Goal: Information Seeking & Learning: Learn about a topic

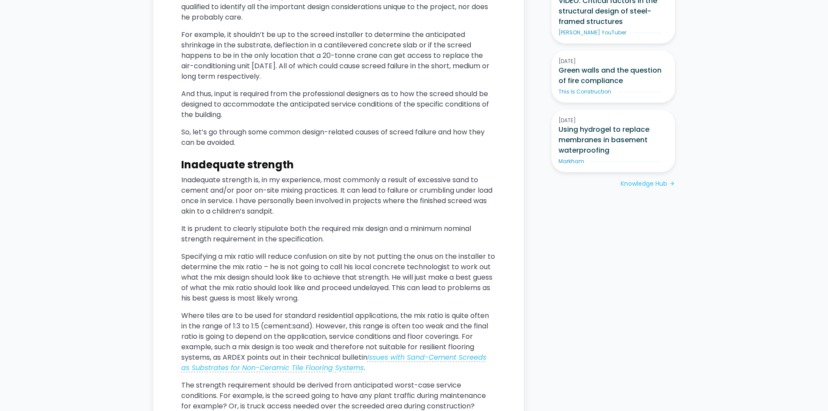
click at [317, 171] on h3 "Inadequate strength" at bounding box center [338, 164] width 315 height 13
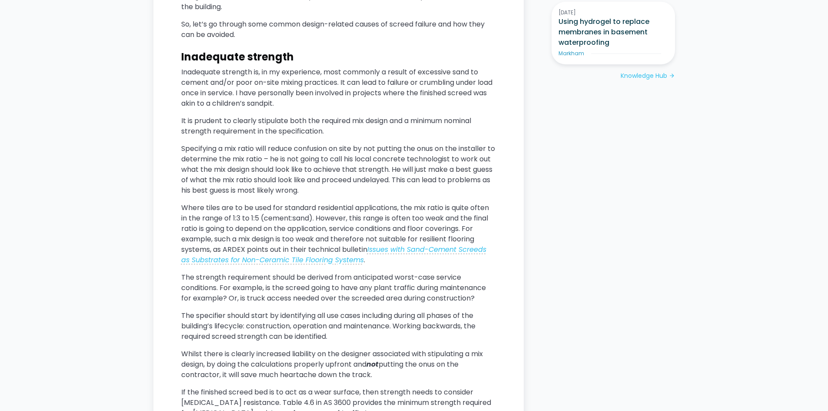
scroll to position [1043, 0]
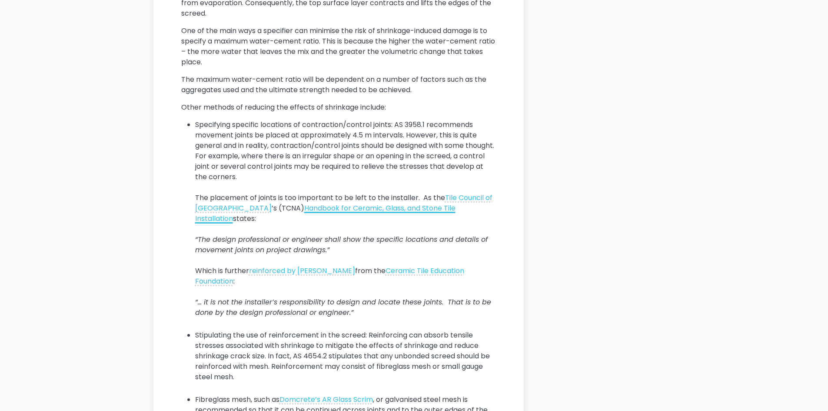
scroll to position [1782, 0]
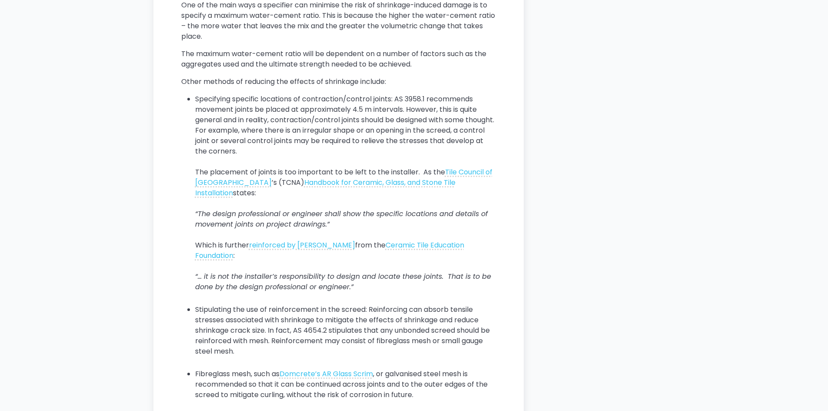
click at [308, 163] on li "Specifying specific locations of contraction/control joints: AS 3958.1 recommen…" at bounding box center [345, 198] width 301 height 209
click at [306, 164] on li "Specifying specific locations of contraction/control joints: AS 3958.1 recommen…" at bounding box center [345, 198] width 301 height 209
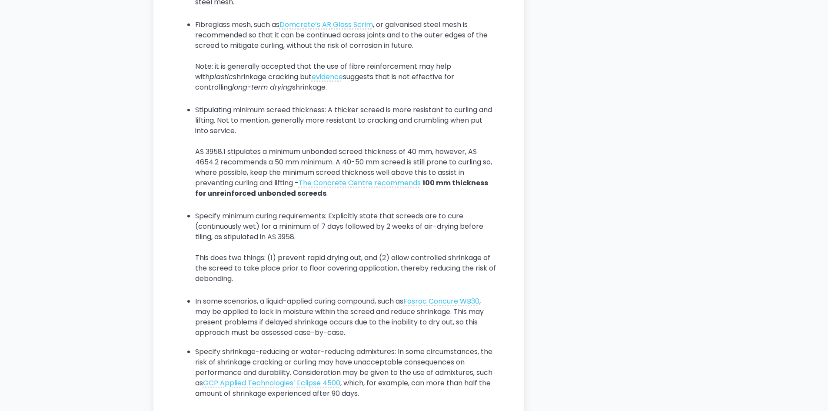
scroll to position [2173, 0]
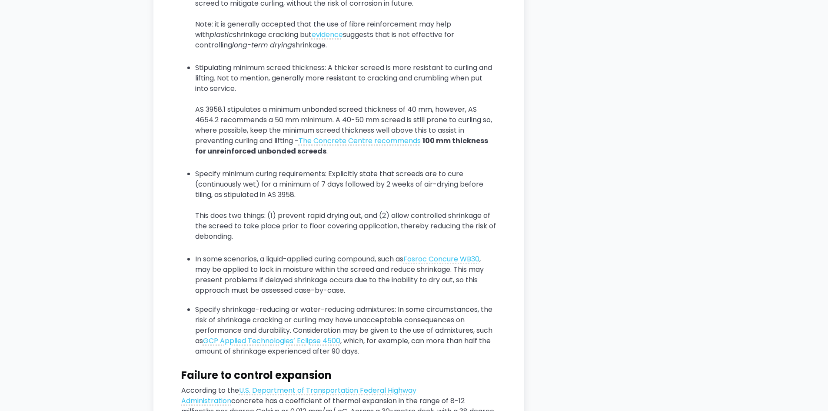
click at [297, 109] on li "Stipulating minimum screed thickness: A thicker screed is more resistant to cur…" at bounding box center [345, 115] width 301 height 104
click at [389, 119] on li "Stipulating minimum screed thickness: A thicker screed is more resistant to cur…" at bounding box center [345, 115] width 301 height 104
click at [280, 167] on li "Stipulating minimum screed thickness: A thicker screed is more resistant to cur…" at bounding box center [345, 115] width 301 height 104
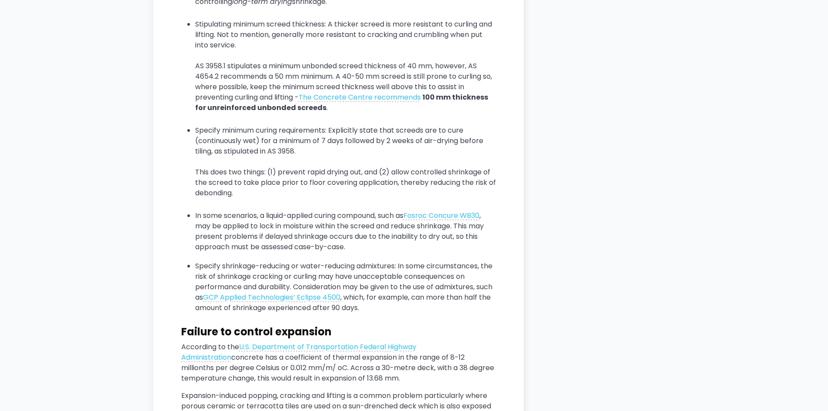
click at [312, 163] on li "Specify minimum curing requirements: Explicitly state that screeds are to cure …" at bounding box center [345, 166] width 301 height 83
click at [289, 198] on li "Specify minimum curing requirements: Explicitly state that screeds are to cure …" at bounding box center [345, 166] width 301 height 83
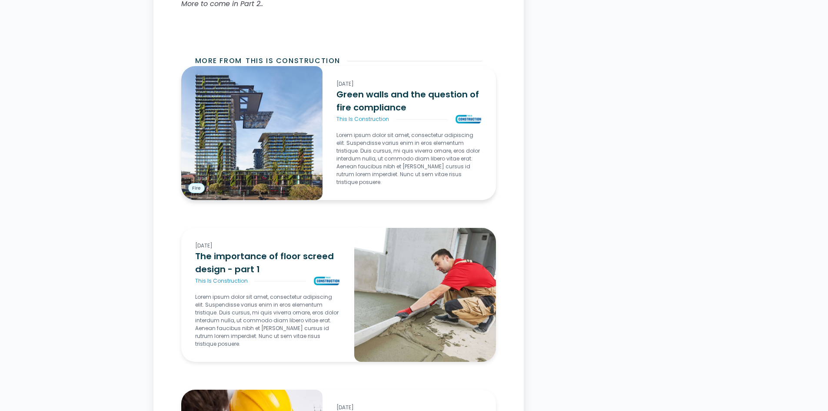
scroll to position [3303, 0]
